Goal: Browse casually

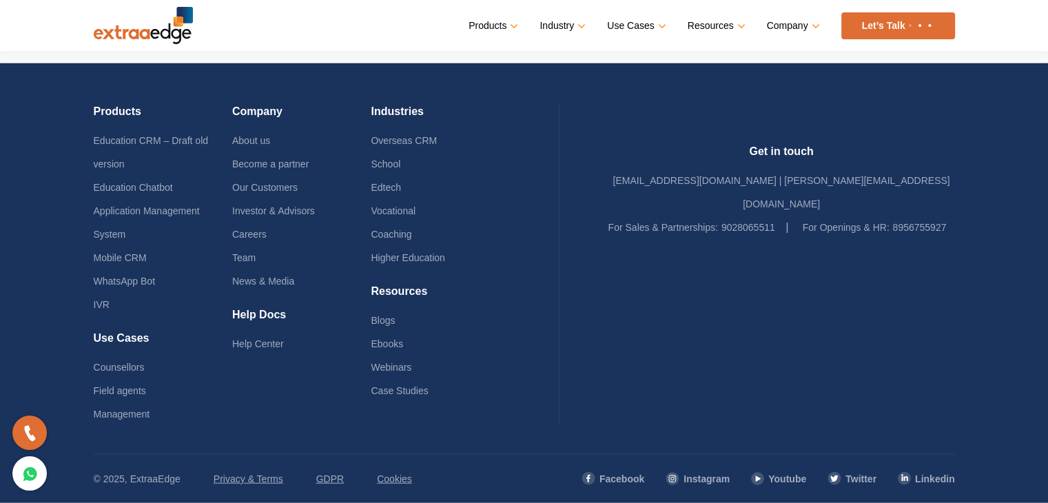
scroll to position [3324, 0]
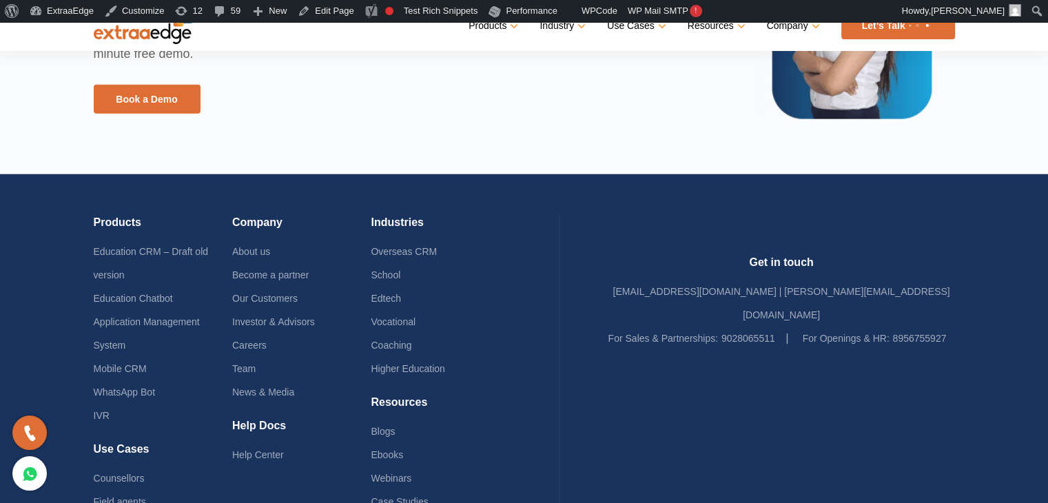
scroll to position [3384, 0]
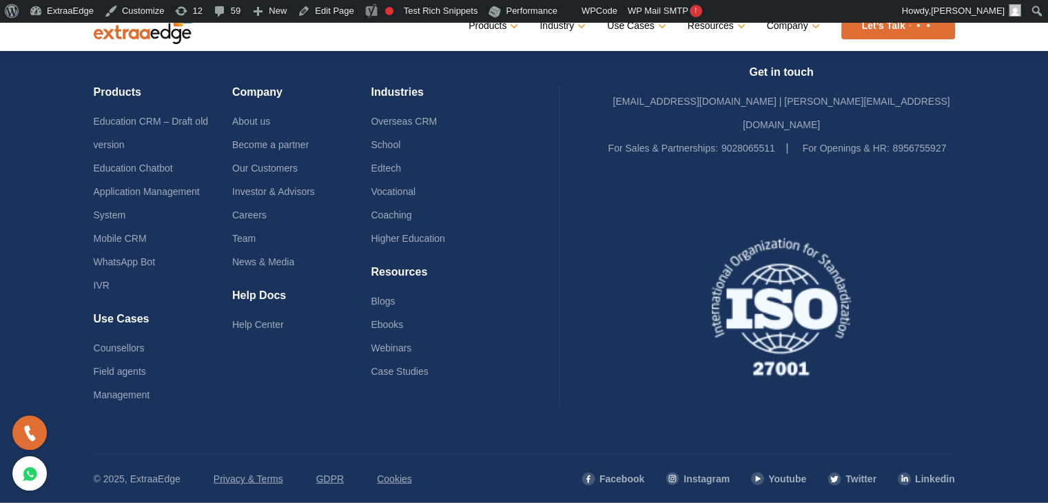
scroll to position [3448, 0]
